Goal: Find specific page/section

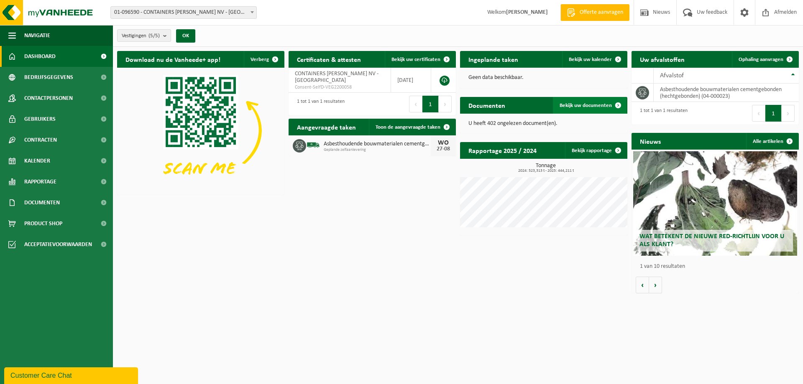
click at [602, 101] on link "Bekijk uw documenten" at bounding box center [590, 105] width 74 height 17
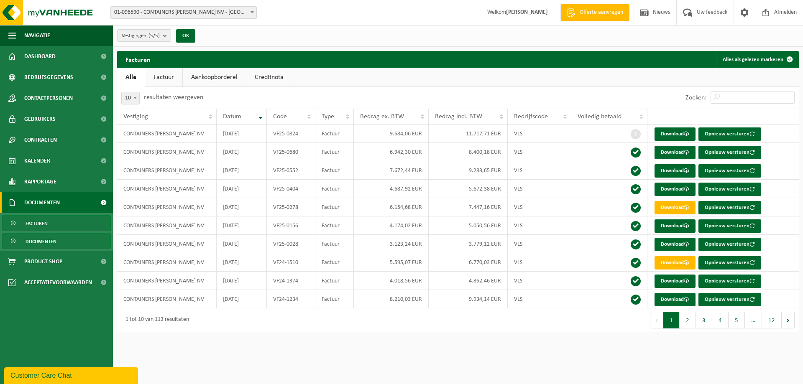
click at [42, 237] on span "Documenten" at bounding box center [41, 242] width 31 height 16
